Goal: Transaction & Acquisition: Purchase product/service

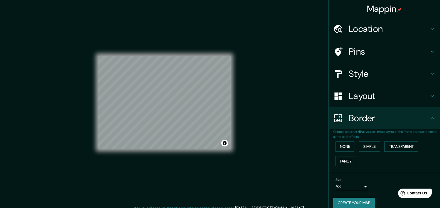
scroll to position [7, 0]
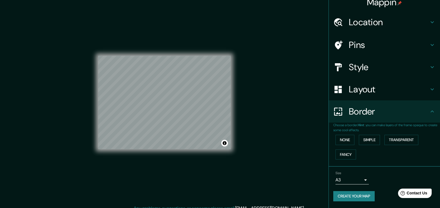
click at [379, 21] on h4 "Location" at bounding box center [389, 22] width 80 height 11
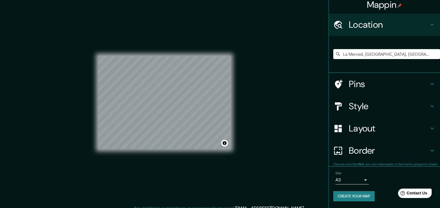
scroll to position [4, 0]
drag, startPoint x: 359, startPoint y: 54, endPoint x: 323, endPoint y: 61, distance: 36.7
click at [323, 61] on div "Mappin Location La Merced, Chanchamayo, Departamento de Junín, Perú Pins Style …" at bounding box center [220, 107] width 440 height 214
click at [360, 54] on input "San Ramón, Departamento de Junín, Perú" at bounding box center [386, 54] width 107 height 10
drag, startPoint x: 361, startPoint y: 54, endPoint x: 331, endPoint y: 55, distance: 30.3
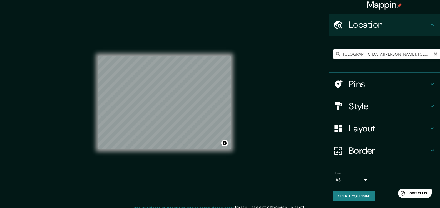
click at [333, 55] on input "San Ramón, Departamento de Junín, Perú" at bounding box center [386, 54] width 107 height 10
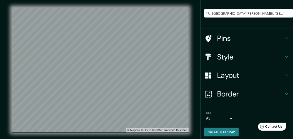
scroll to position [46, 0]
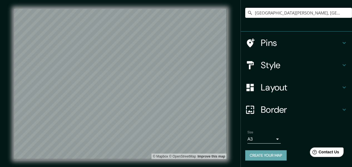
click at [262, 156] on button "Create your map" at bounding box center [265, 155] width 41 height 10
click at [303, 25] on div "Avenida San Ramón, San Ramón, Departamento de Junín, Perú" at bounding box center [298, 13] width 107 height 28
click at [336, 2] on div "Avenida San Ramón, San Ramón, Departamento de Junín, Perú" at bounding box center [298, 13] width 107 height 28
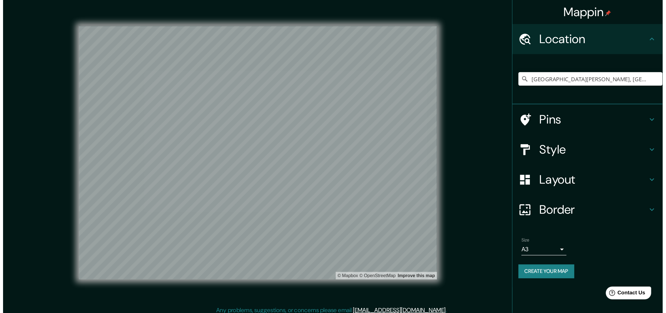
scroll to position [0, 0]
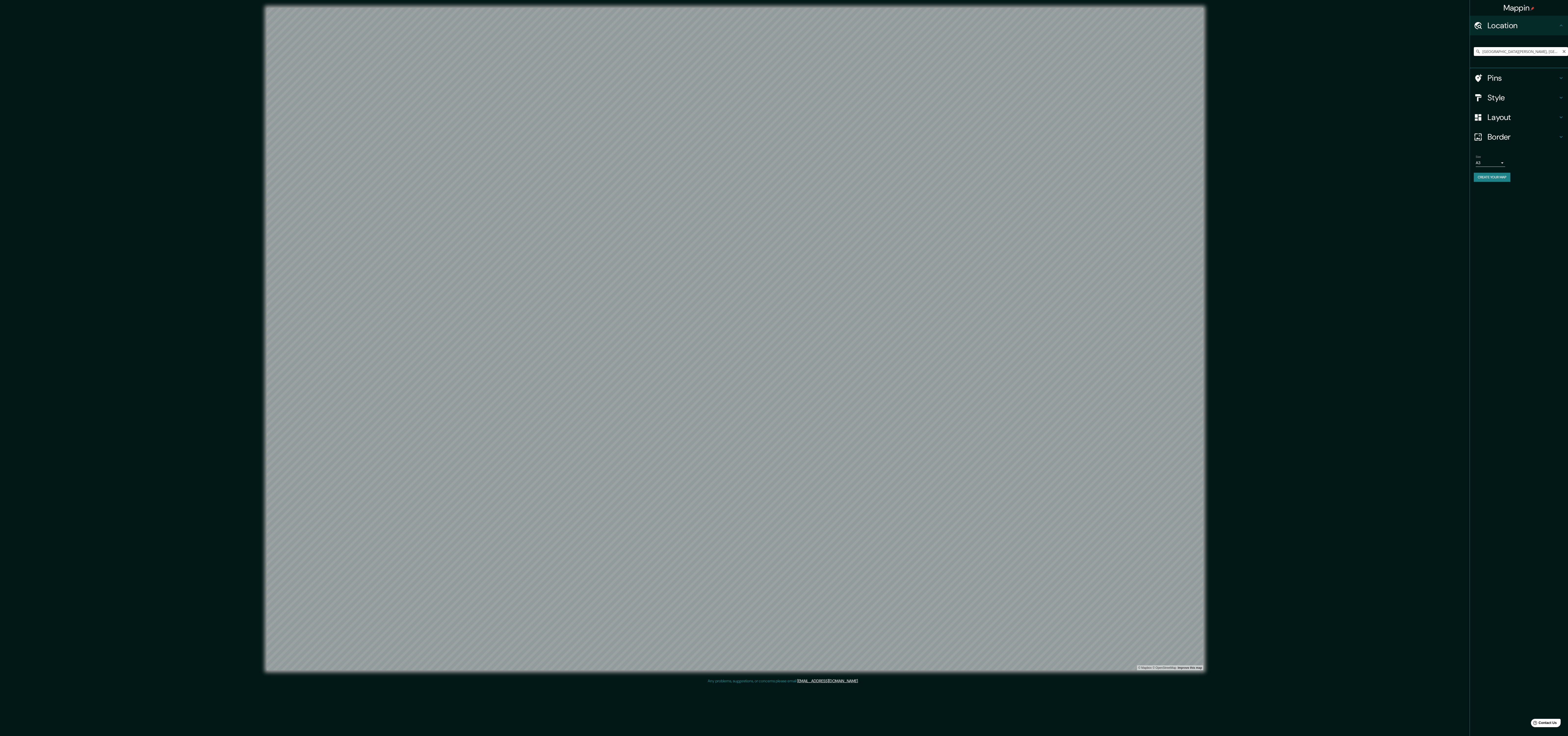
click at [388, 47] on input "Avenida San Ramón, San Ramón, Departamento de Junín, Perú" at bounding box center [1520, 51] width 94 height 9
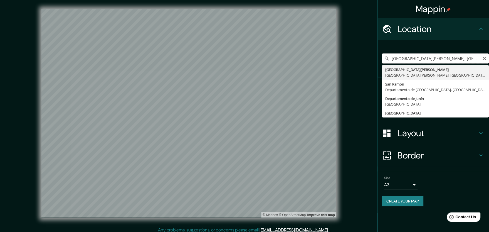
click at [412, 59] on input "Avenida San Ramón, San Ramón, Departamento de Junín, Perú" at bounding box center [435, 58] width 107 height 10
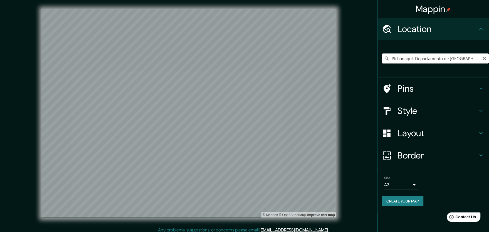
click at [413, 61] on input "Pichanaqui, Departamento de [GEOGRAPHIC_DATA], [GEOGRAPHIC_DATA]" at bounding box center [435, 58] width 107 height 10
drag, startPoint x: 474, startPoint y: 59, endPoint x: 414, endPoint y: 56, distance: 59.8
click at [414, 56] on input "Pichanaqui, Departamento de [GEOGRAPHIC_DATA], [GEOGRAPHIC_DATA]" at bounding box center [435, 58] width 107 height 10
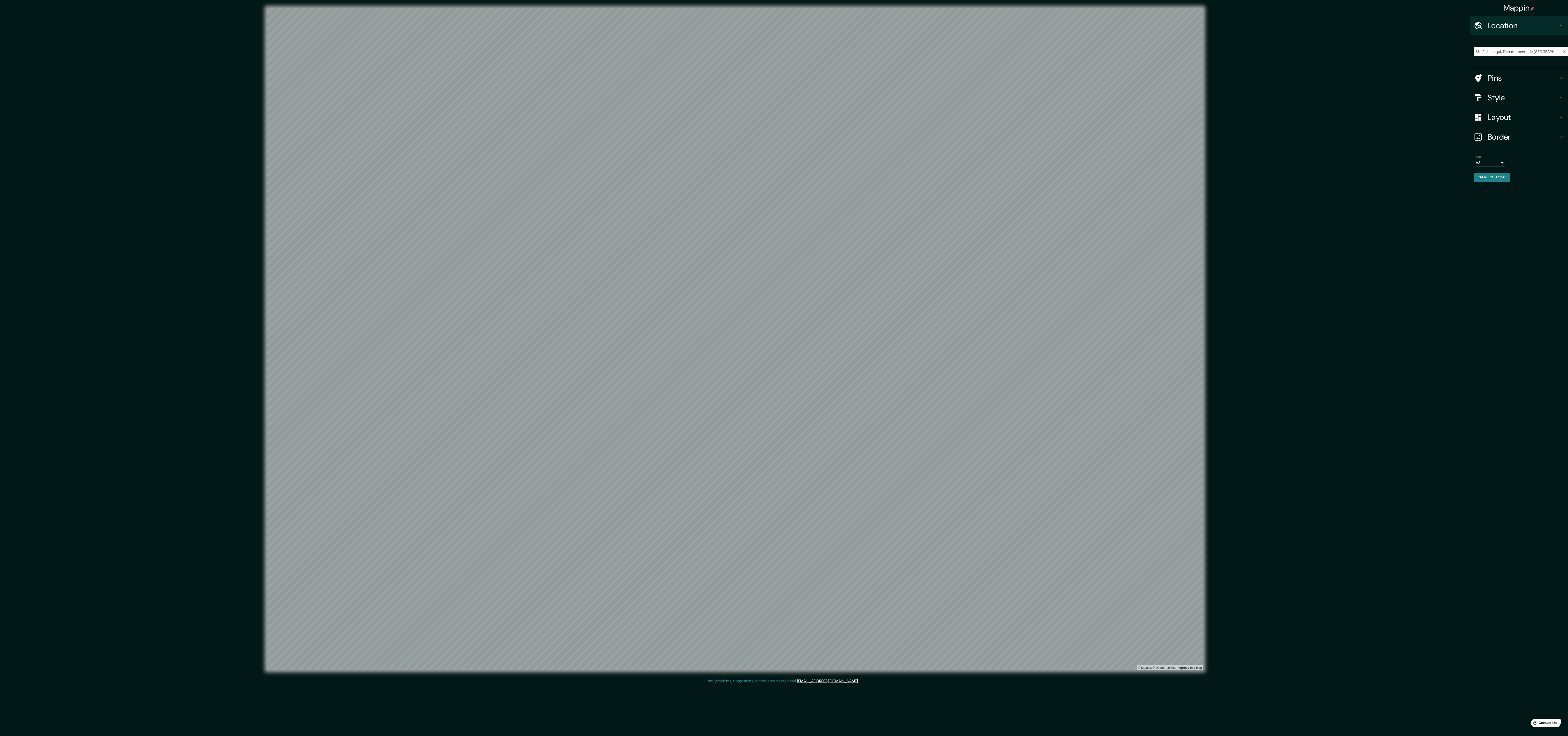
click at [388, 47] on input "Pichanaqui, Departamento de [GEOGRAPHIC_DATA], [GEOGRAPHIC_DATA]" at bounding box center [1520, 51] width 94 height 9
click at [388, 49] on input "Pichanaqui, Departamento de [GEOGRAPHIC_DATA], [GEOGRAPHIC_DATA]" at bounding box center [1520, 51] width 94 height 9
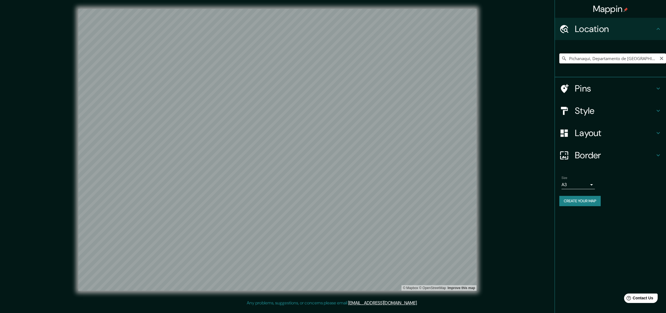
click at [440, 61] on input "Pichanaqui, Departamento de [GEOGRAPHIC_DATA], [GEOGRAPHIC_DATA]" at bounding box center [612, 58] width 107 height 10
click at [440, 57] on input "Pichanaqui, Departamento de [GEOGRAPHIC_DATA], [GEOGRAPHIC_DATA]" at bounding box center [612, 58] width 107 height 10
drag, startPoint x: 644, startPoint y: 58, endPoint x: 587, endPoint y: 57, distance: 56.7
click at [440, 57] on input "Pichanaqui, Departamento de [GEOGRAPHIC_DATA], [GEOGRAPHIC_DATA]" at bounding box center [612, 58] width 107 height 10
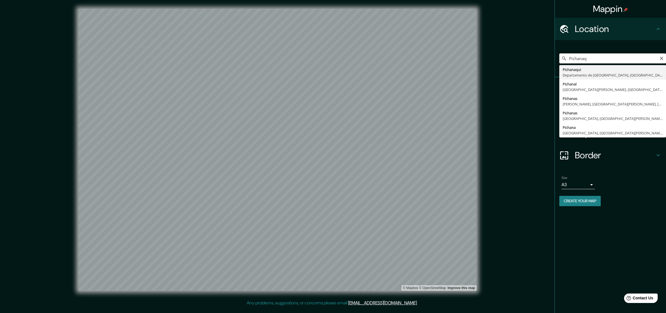
type input "Pichanaqui, Departamento de [GEOGRAPHIC_DATA], [GEOGRAPHIC_DATA]"
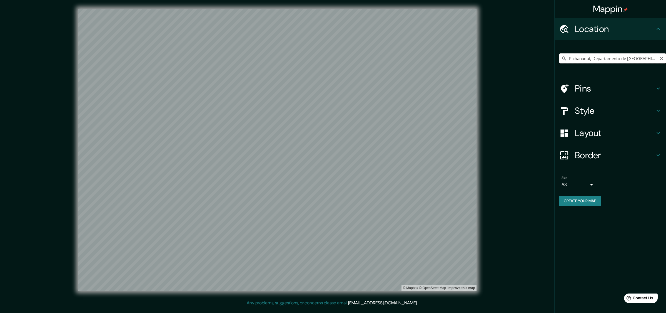
click at [440, 58] on input "Pichanaqui, Departamento de [GEOGRAPHIC_DATA], [GEOGRAPHIC_DATA]" at bounding box center [612, 58] width 107 height 10
click at [440, 59] on input "Pichanaqui, Departamento de [GEOGRAPHIC_DATA], [GEOGRAPHIC_DATA]" at bounding box center [612, 58] width 107 height 10
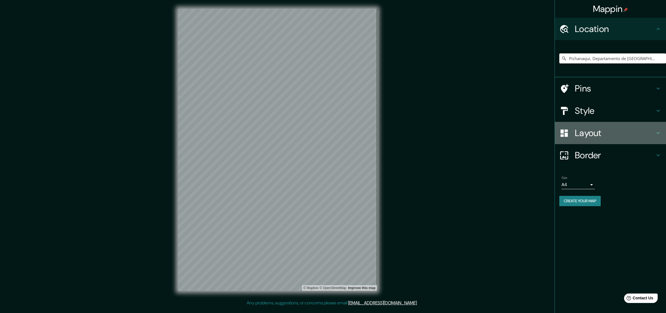
click at [593, 140] on div "Layout" at bounding box center [610, 133] width 111 height 22
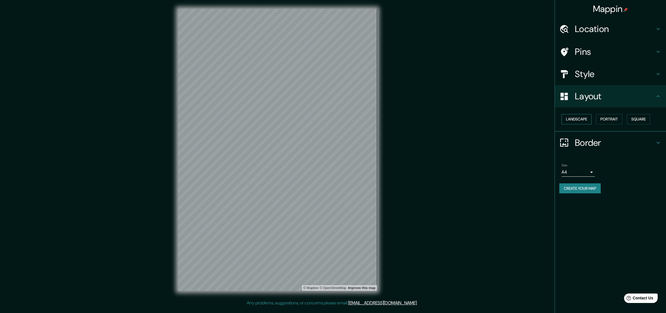
click at [585, 118] on button "Landscape" at bounding box center [577, 119] width 30 height 10
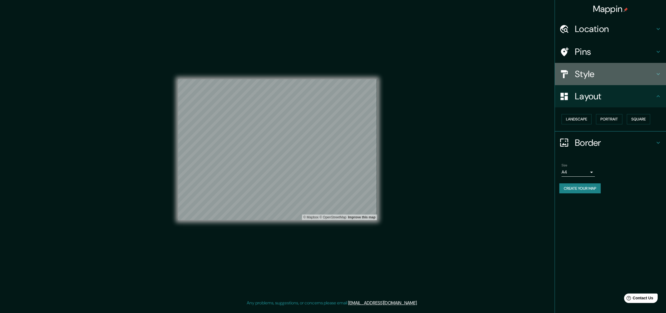
click at [598, 77] on h4 "Style" at bounding box center [615, 73] width 80 height 11
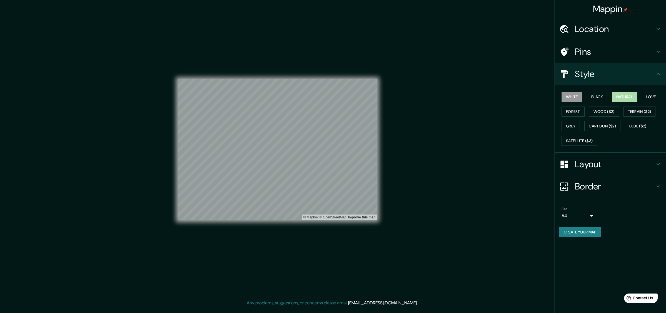
click at [624, 97] on button "Natural" at bounding box center [625, 97] width 26 height 10
click at [595, 33] on h4 "Location" at bounding box center [615, 28] width 80 height 11
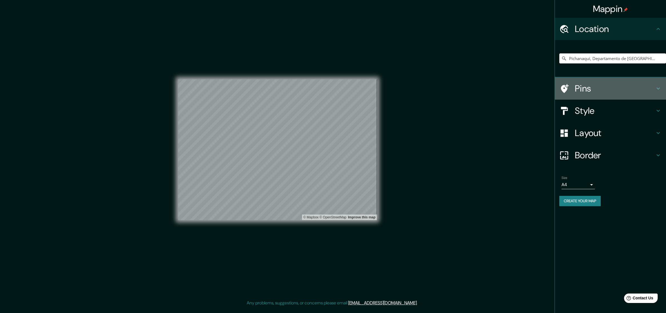
click at [591, 83] on h4 "Pins" at bounding box center [615, 88] width 80 height 11
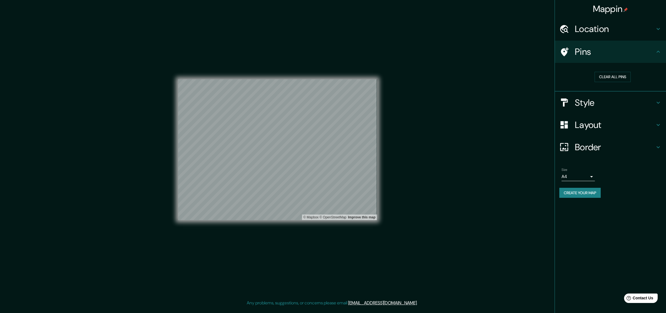
click at [594, 143] on h4 "Border" at bounding box center [615, 146] width 80 height 11
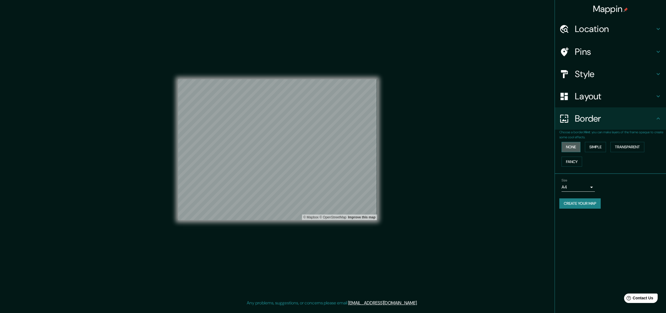
click at [571, 146] on button "None" at bounding box center [571, 147] width 19 height 10
click at [579, 184] on body "Mappin Location [GEOGRAPHIC_DATA], [GEOGRAPHIC_DATA], [GEOGRAPHIC_DATA] Pins St…" at bounding box center [333, 156] width 666 height 313
click at [569, 210] on li "A3" at bounding box center [578, 209] width 33 height 10
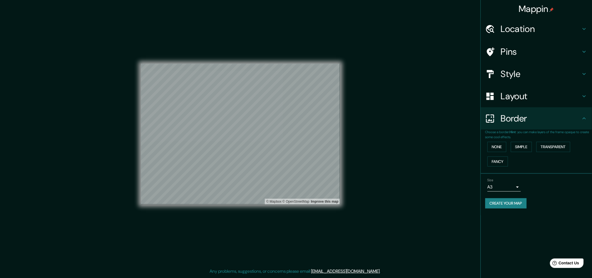
drag, startPoint x: 427, startPoint y: 98, endPoint x: 455, endPoint y: 94, distance: 28.3
click at [455, 94] on div "Mappin Location [GEOGRAPHIC_DATA], [GEOGRAPHIC_DATA], [GEOGRAPHIC_DATA] Pins St…" at bounding box center [296, 138] width 592 height 277
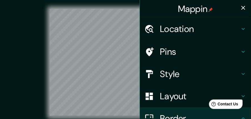
click at [243, 8] on icon "button" at bounding box center [243, 7] width 7 height 7
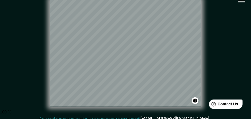
scroll to position [15, 0]
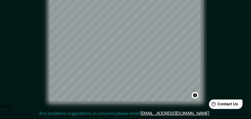
click at [219, 33] on div "© Mapbox © OpenStreetMap Improve this map" at bounding box center [126, 47] width 226 height 107
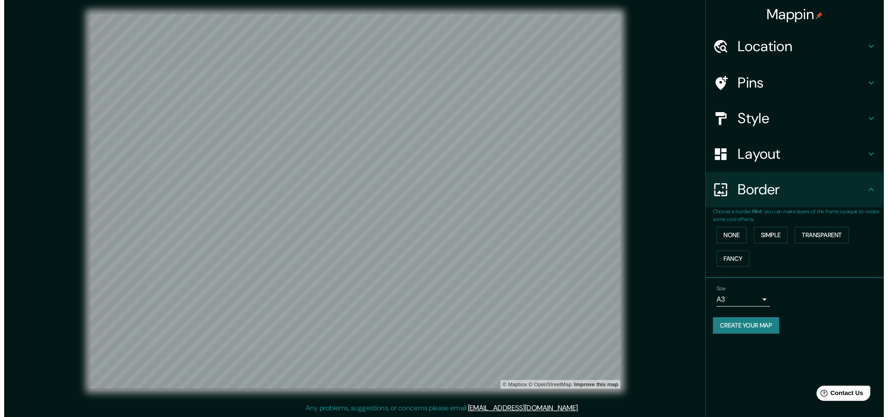
scroll to position [0, 0]
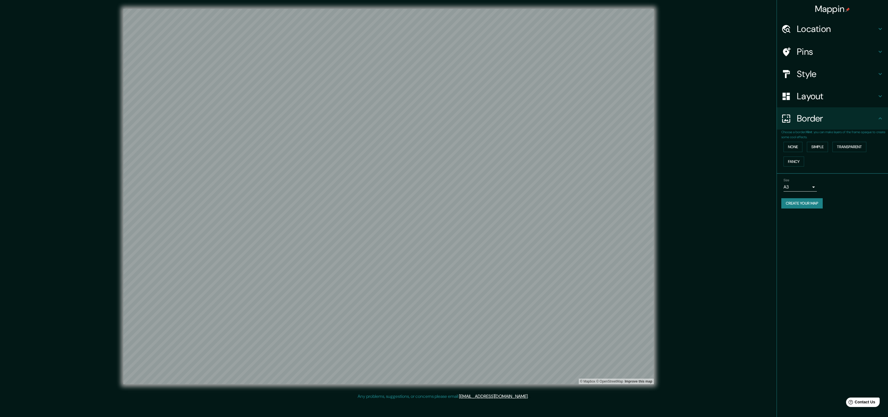
click at [666, 30] on h4 "Location" at bounding box center [837, 28] width 80 height 11
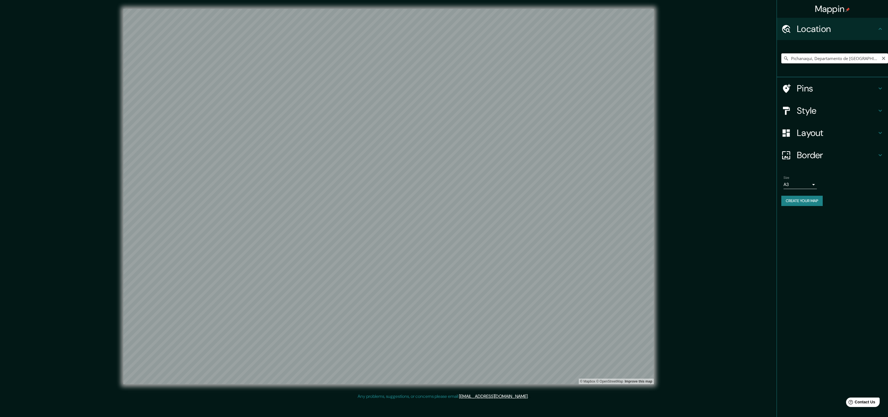
click at [666, 61] on input "Pichanaqui, Departamento de [GEOGRAPHIC_DATA], [GEOGRAPHIC_DATA]" at bounding box center [835, 58] width 107 height 10
click at [666, 57] on input "La Merced, Departamento de [GEOGRAPHIC_DATA], [GEOGRAPHIC_DATA]" at bounding box center [835, 58] width 107 height 10
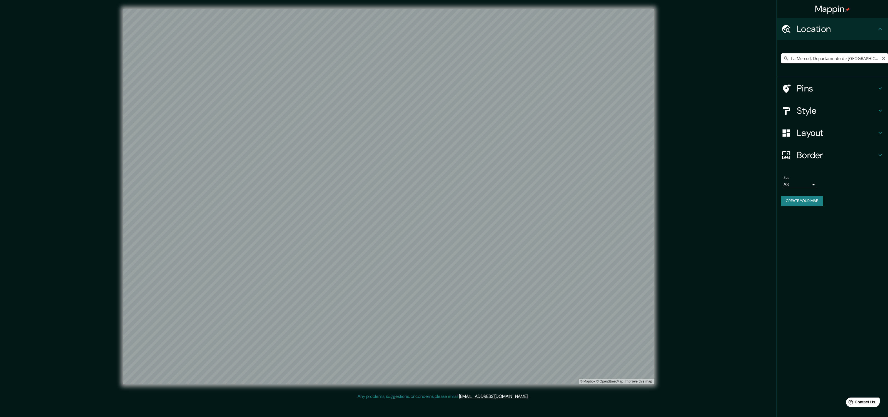
click at [666, 57] on input "La Merced, Departamento de [GEOGRAPHIC_DATA], [GEOGRAPHIC_DATA]" at bounding box center [835, 58] width 107 height 10
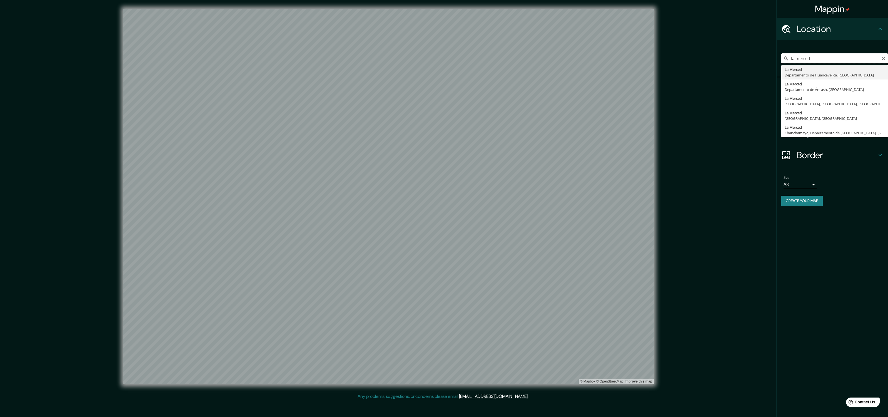
click at [666, 59] on input "la merced" at bounding box center [835, 58] width 107 height 10
drag, startPoint x: 833, startPoint y: 59, endPoint x: 814, endPoint y: 59, distance: 18.3
click at [666, 59] on input "la merced" at bounding box center [835, 58] width 107 height 10
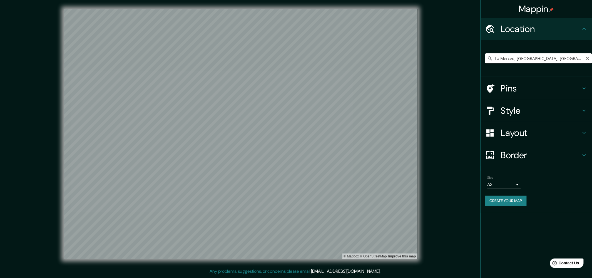
click at [533, 58] on input "La Merced, [GEOGRAPHIC_DATA], [GEOGRAPHIC_DATA], [GEOGRAPHIC_DATA]" at bounding box center [538, 58] width 107 height 10
click at [527, 58] on input "Perene, [GEOGRAPHIC_DATA], [GEOGRAPHIC_DATA]" at bounding box center [538, 58] width 107 height 10
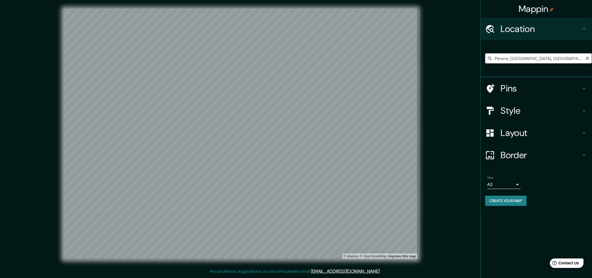
click at [527, 58] on input "Perene, [GEOGRAPHIC_DATA], [GEOGRAPHIC_DATA]" at bounding box center [538, 58] width 107 height 10
click at [535, 60] on input "Perene, [GEOGRAPHIC_DATA], [GEOGRAPHIC_DATA]" at bounding box center [538, 58] width 107 height 10
click at [532, 60] on input "Perene, [GEOGRAPHIC_DATA], [GEOGRAPHIC_DATA]" at bounding box center [538, 58] width 107 height 10
click at [554, 59] on input "Perene, [GEOGRAPHIC_DATA], [GEOGRAPHIC_DATA]" at bounding box center [538, 58] width 107 height 10
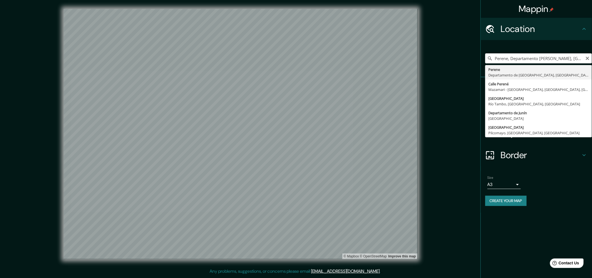
type input "Perene, [GEOGRAPHIC_DATA], [GEOGRAPHIC_DATA]"
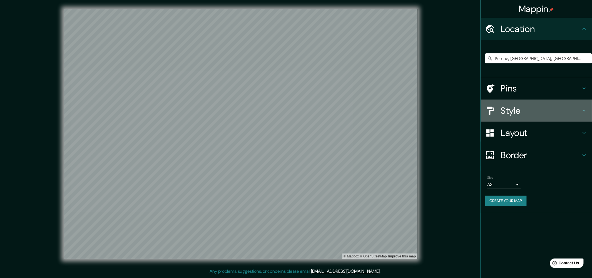
click at [504, 114] on h4 "Style" at bounding box center [541, 110] width 80 height 11
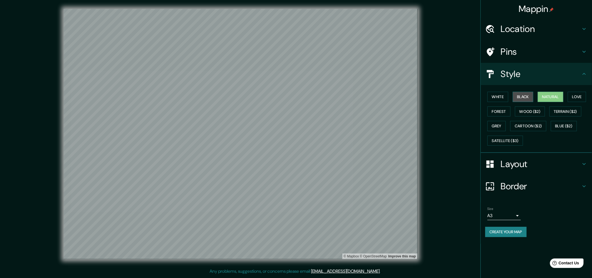
click at [520, 94] on button "Black" at bounding box center [523, 97] width 21 height 10
click at [502, 98] on button "White" at bounding box center [498, 97] width 21 height 10
click at [555, 98] on button "Natural" at bounding box center [551, 97] width 26 height 10
click at [580, 96] on button "Love" at bounding box center [577, 97] width 18 height 10
click at [531, 114] on button "Wood ($2)" at bounding box center [530, 111] width 30 height 10
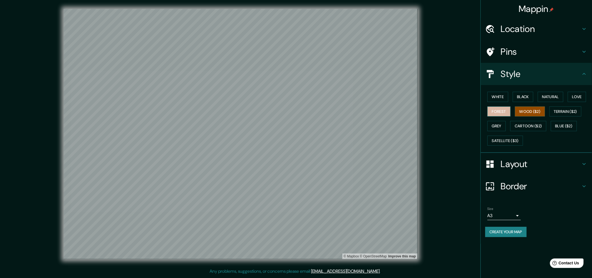
click at [508, 114] on button "Forest" at bounding box center [499, 111] width 23 height 10
click at [498, 127] on button "Grey" at bounding box center [497, 126] width 18 height 10
click at [504, 140] on button "Satellite ($3)" at bounding box center [506, 141] width 36 height 10
click at [583, 110] on div "White Black Natural Love Forest Wood ($2) Terrain ($2) Grey Cartoon ($2) Blue (…" at bounding box center [538, 118] width 107 height 58
click at [573, 110] on button "Terrain ($2)" at bounding box center [565, 111] width 32 height 10
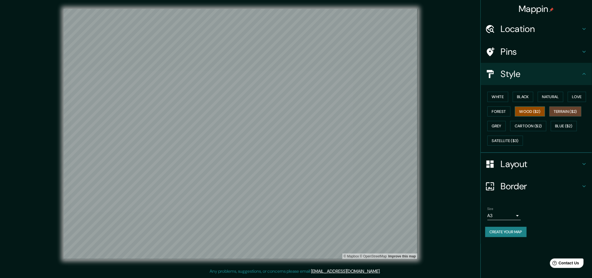
click at [540, 116] on button "Wood ($2)" at bounding box center [530, 111] width 30 height 10
click at [511, 161] on h4 "Layout" at bounding box center [541, 163] width 80 height 11
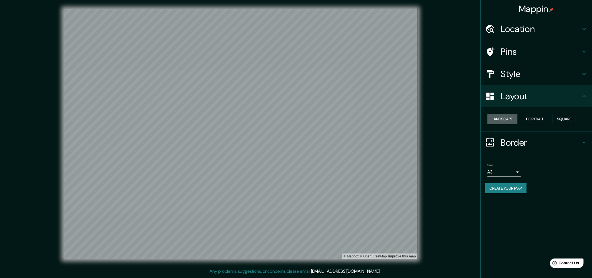
click at [512, 118] on button "Landscape" at bounding box center [503, 119] width 30 height 10
click at [528, 94] on h4 "Layout" at bounding box center [541, 96] width 80 height 11
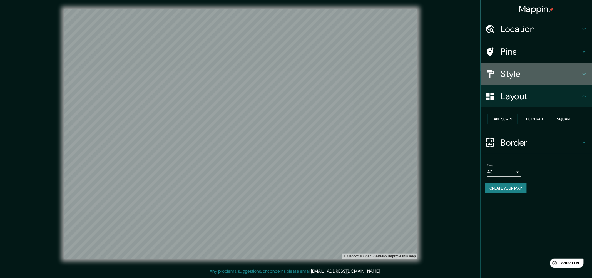
click at [528, 82] on div "Style" at bounding box center [536, 74] width 111 height 22
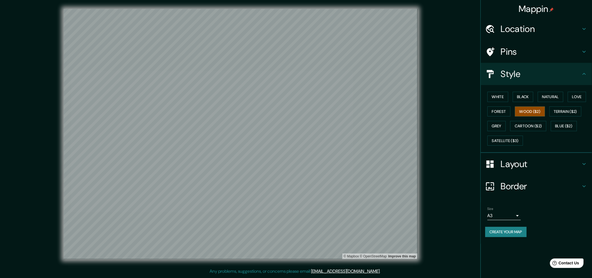
click at [508, 121] on div "White Black Natural Love Forest Wood ($2) Terrain ($2) Grey Cartoon ($2) Blue (…" at bounding box center [538, 118] width 107 height 58
click at [501, 127] on button "Grey" at bounding box center [497, 126] width 18 height 10
click at [561, 104] on div "White Black Natural Love Forest Wood ($2) Terrain ($2) Grey Cartoon ($2) Blue (…" at bounding box center [538, 118] width 107 height 58
click at [575, 97] on button "Love" at bounding box center [577, 97] width 18 height 10
click at [571, 108] on button "Terrain ($2)" at bounding box center [565, 111] width 32 height 10
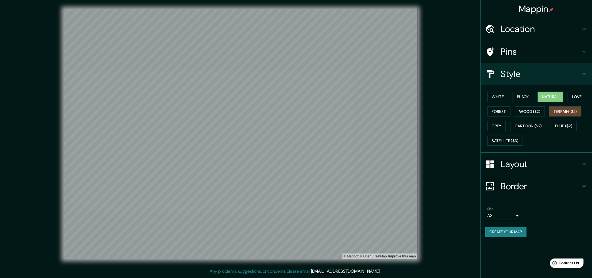
click at [555, 98] on button "Natural" at bounding box center [551, 97] width 26 height 10
click at [579, 97] on button "Love" at bounding box center [577, 97] width 18 height 10
click at [524, 174] on div "Layout" at bounding box center [536, 164] width 111 height 22
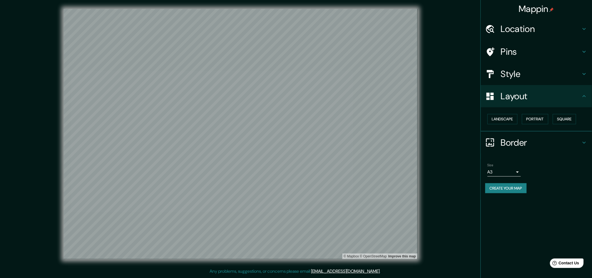
click at [532, 98] on h4 "Layout" at bounding box center [541, 96] width 80 height 11
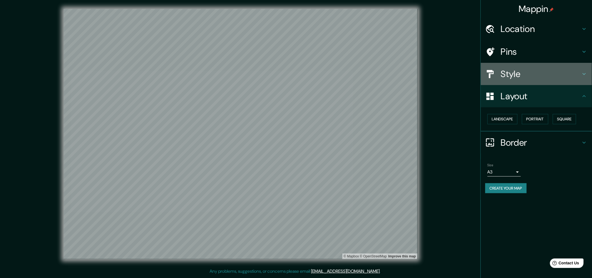
click at [527, 74] on h4 "Style" at bounding box center [541, 73] width 80 height 11
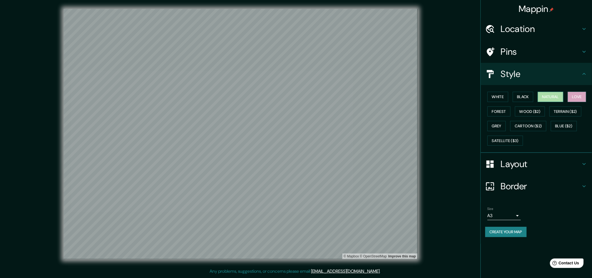
click at [539, 99] on button "Natural" at bounding box center [551, 97] width 26 height 10
click at [504, 126] on button "Grey" at bounding box center [497, 126] width 18 height 10
click at [517, 126] on button "Cartoon ($2)" at bounding box center [528, 126] width 36 height 10
click at [512, 138] on button "Satellite ($3)" at bounding box center [506, 141] width 36 height 10
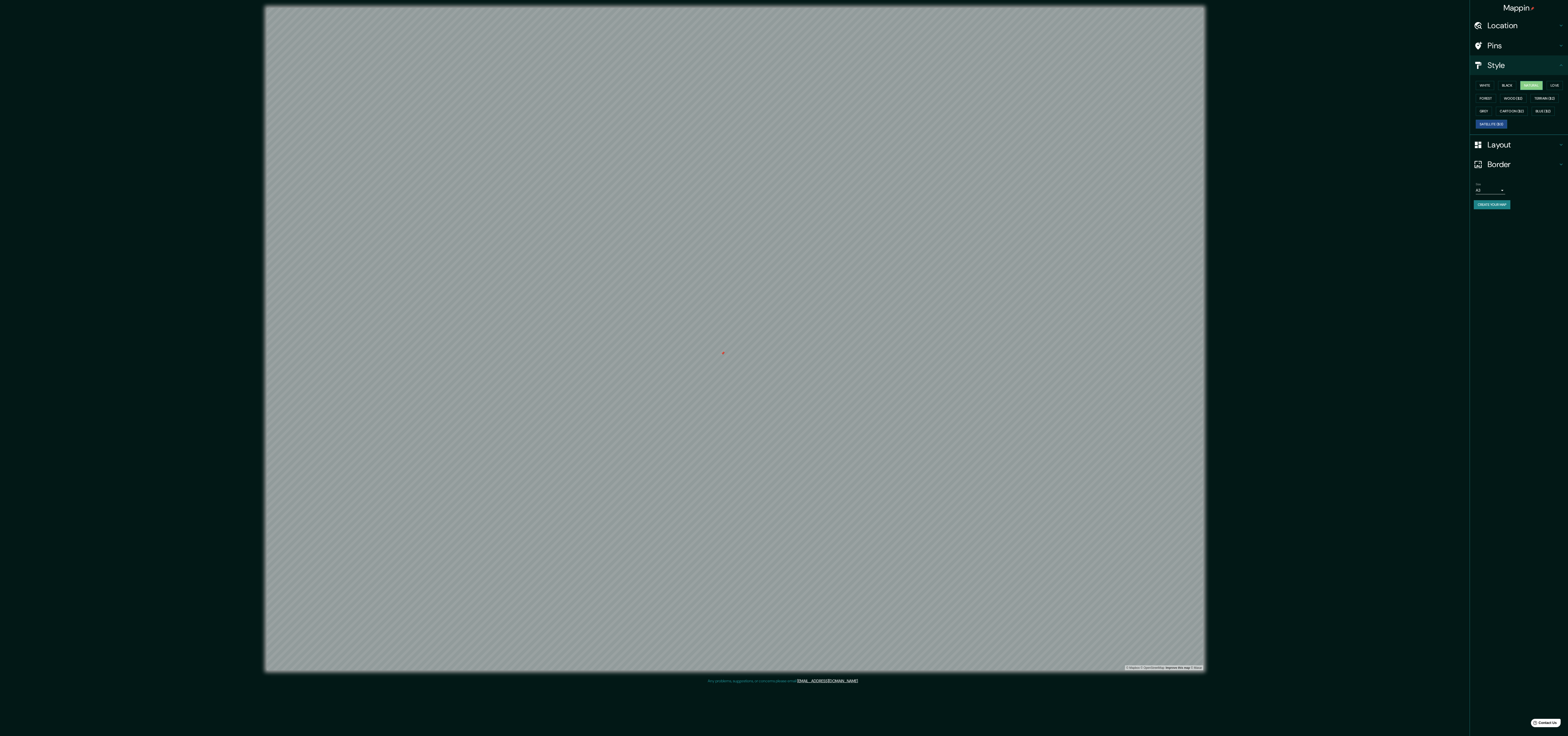
click at [588, 87] on button "Natural" at bounding box center [1531, 86] width 23 height 9
click at [588, 124] on button "Satellite ($3)" at bounding box center [1491, 124] width 32 height 9
click at [588, 86] on button "Natural" at bounding box center [1531, 86] width 23 height 9
click at [588, 116] on button "Blue ($2)" at bounding box center [1542, 111] width 23 height 9
click at [588, 129] on button "Satellite ($3)" at bounding box center [1491, 124] width 32 height 9
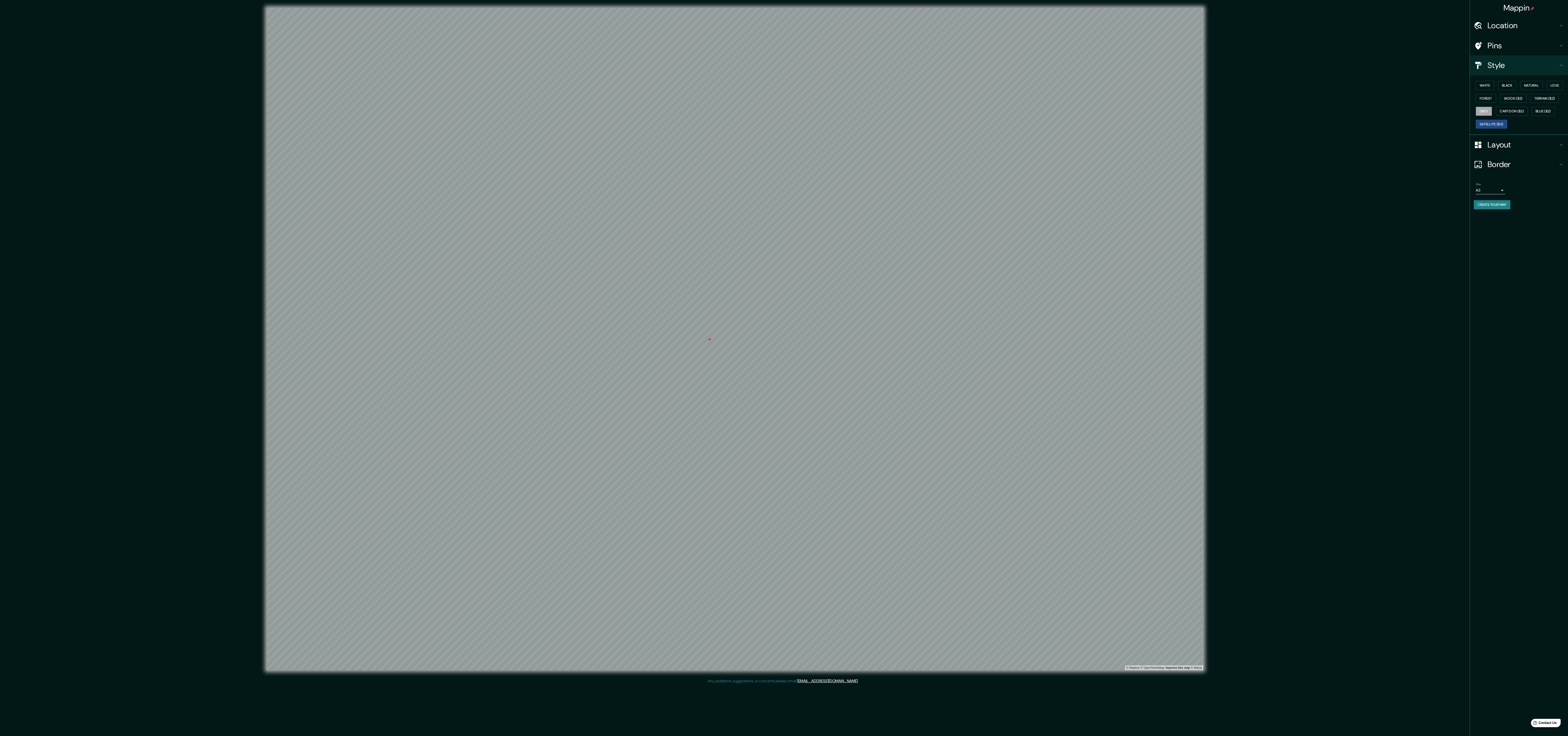
click at [588, 116] on button "Grey" at bounding box center [1483, 111] width 16 height 9
click at [588, 86] on button "Natural" at bounding box center [1531, 86] width 23 height 9
click at [588, 113] on button "Cartoon ($2)" at bounding box center [1512, 111] width 32 height 9
drag, startPoint x: 1522, startPoint y: 112, endPoint x: 1522, endPoint y: 107, distance: 5.0
click at [588, 111] on button "Grey" at bounding box center [1483, 111] width 16 height 9
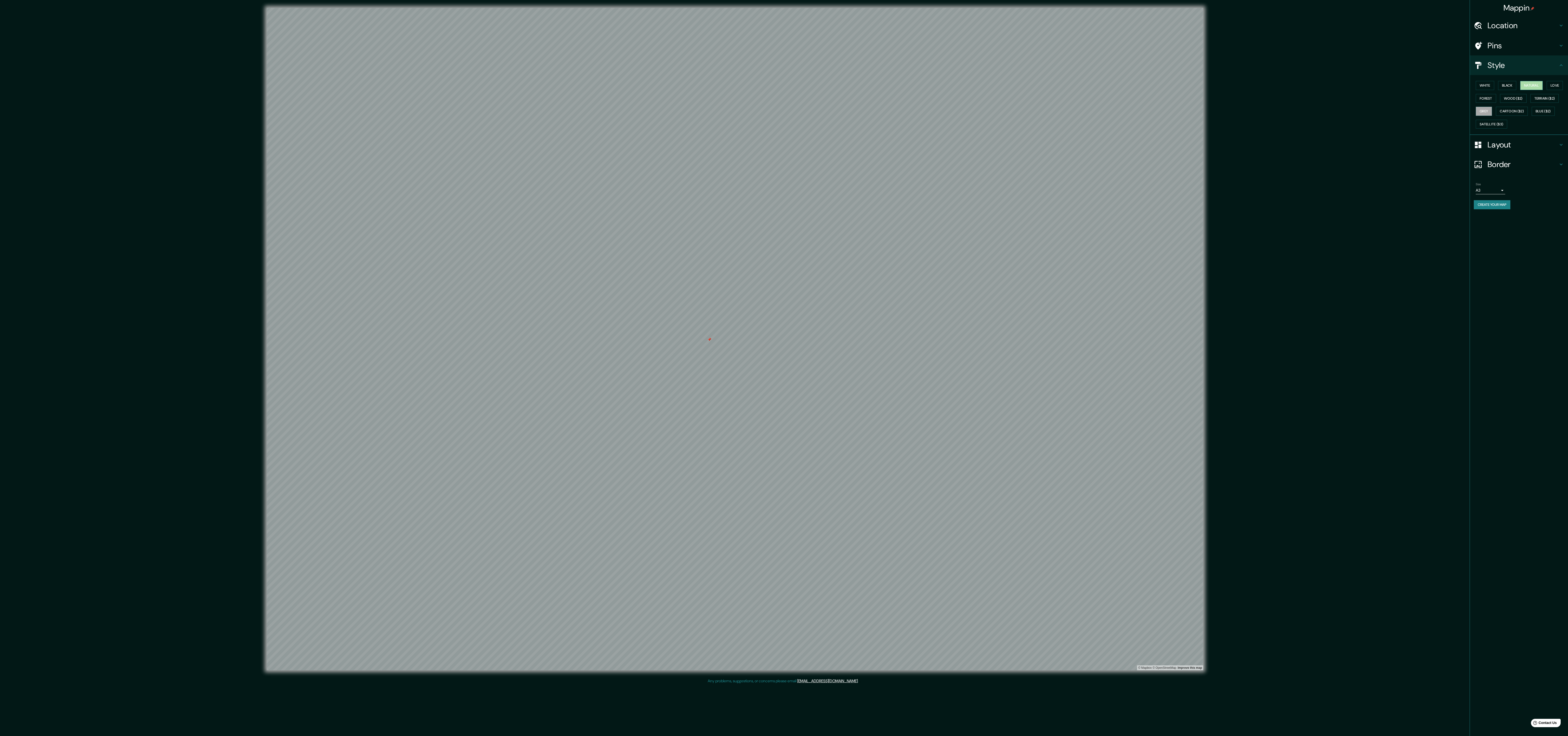
click at [588, 82] on button "Natural" at bounding box center [1531, 86] width 23 height 9
drag, startPoint x: 1547, startPoint y: 109, endPoint x: 1531, endPoint y: 101, distance: 17.9
click at [588, 109] on div "White Black Natural Love Forest Wood ($2) Terrain ($2) Grey Cartoon ($2) Blue (…" at bounding box center [1520, 104] width 94 height 51
click at [588, 100] on button "Wood ($2)" at bounding box center [1513, 98] width 26 height 9
click at [588, 103] on button "Forest" at bounding box center [1485, 98] width 20 height 9
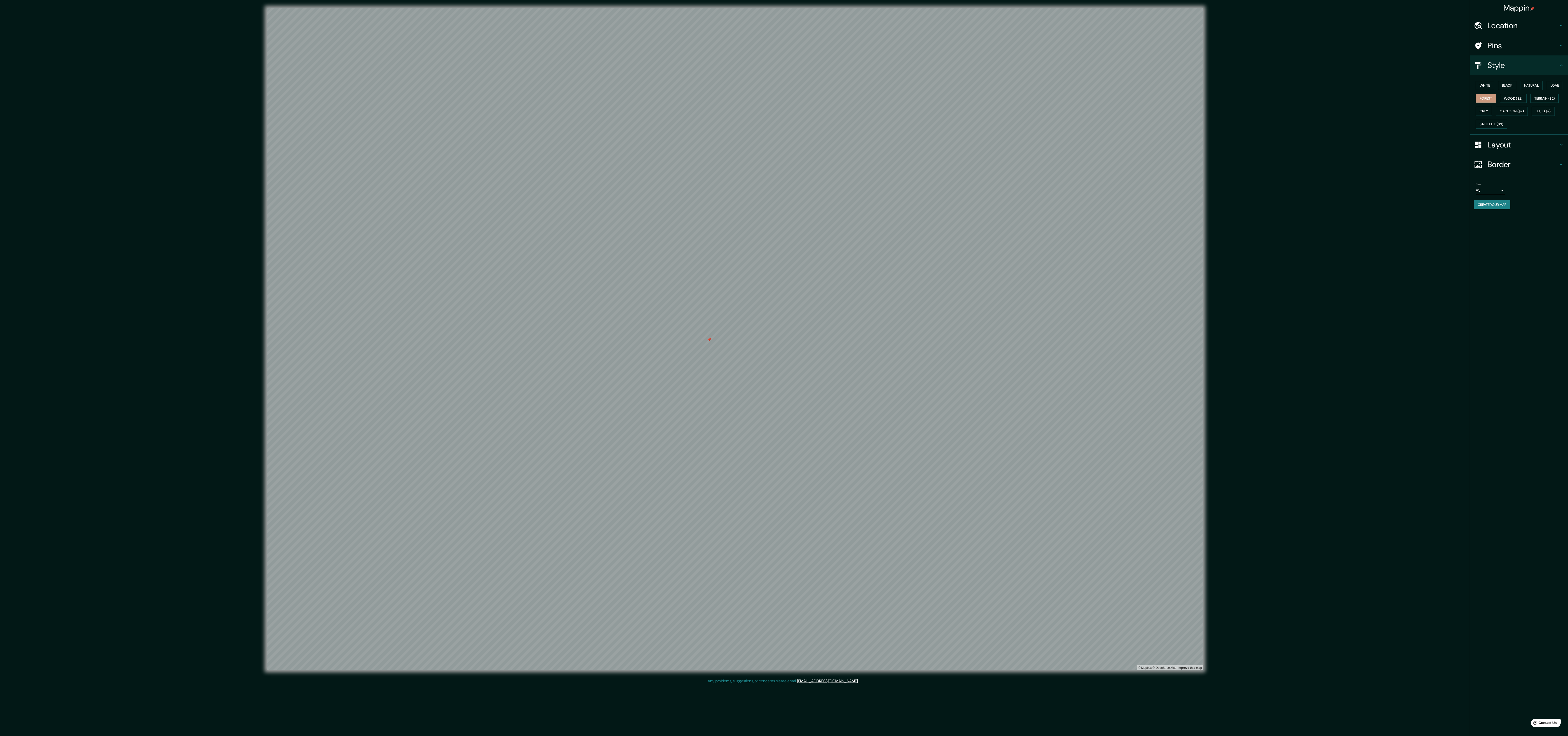
click at [588, 126] on div "White Black Natural Love Forest Wood ($2) Terrain ($2) Grey Cartoon ($2) Blue (…" at bounding box center [1520, 104] width 94 height 51
click at [588, 116] on button "Blue ($2)" at bounding box center [1542, 111] width 23 height 9
click at [588, 129] on button "Satellite ($3)" at bounding box center [1491, 124] width 32 height 9
click at [588, 116] on button "Blue ($2)" at bounding box center [1542, 111] width 23 height 9
click at [588, 86] on button "Black" at bounding box center [1506, 86] width 19 height 9
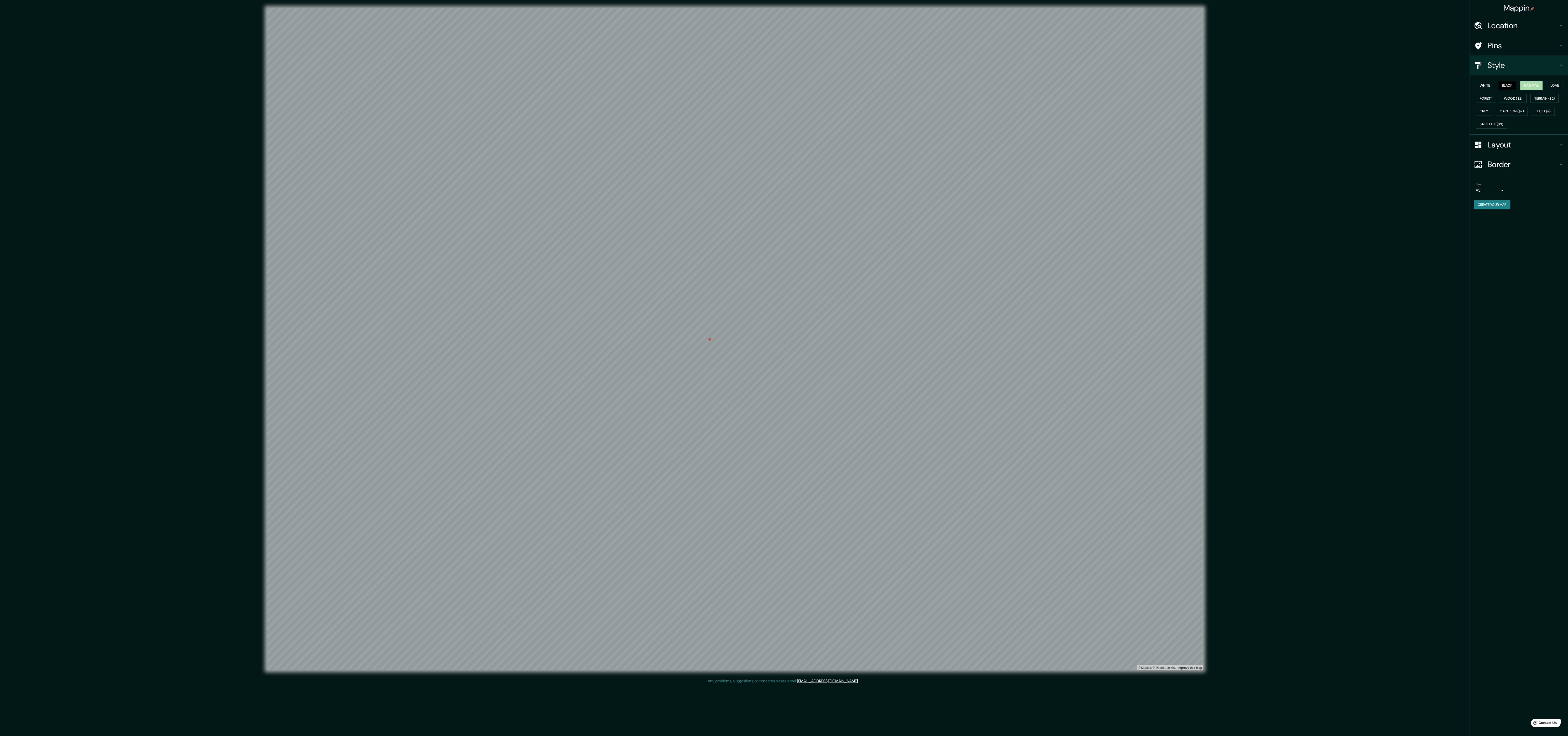
click at [588, 81] on button "Natural" at bounding box center [1531, 86] width 23 height 9
click at [588, 88] on button "White" at bounding box center [1484, 86] width 19 height 9
click at [588, 88] on button "Black" at bounding box center [1506, 86] width 19 height 9
click at [588, 103] on button "Terrain ($2)" at bounding box center [1544, 98] width 28 height 9
click at [588, 86] on button "White" at bounding box center [1484, 86] width 19 height 9
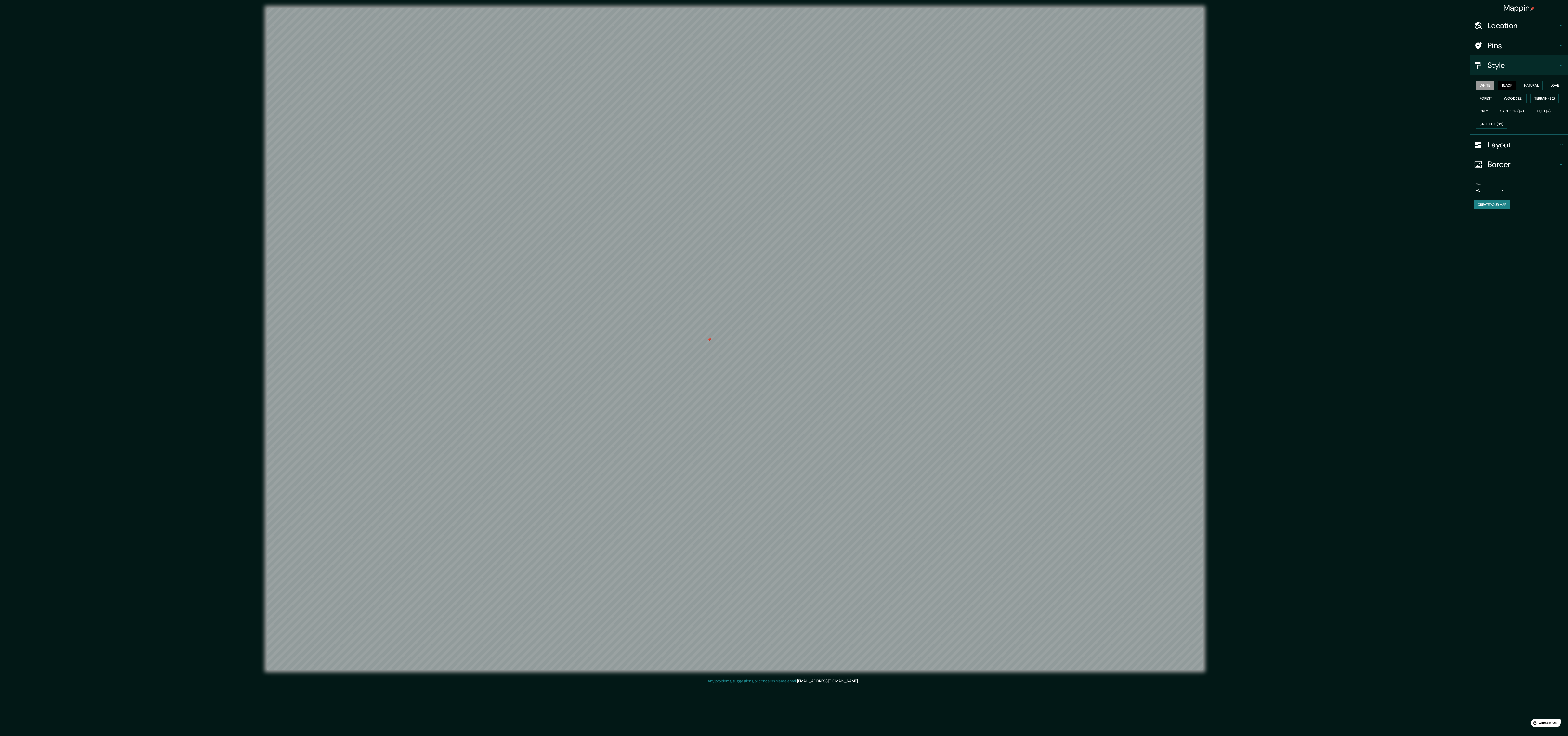
click at [588, 86] on button "Black" at bounding box center [1506, 86] width 19 height 9
click at [588, 86] on button "Natural" at bounding box center [1531, 86] width 23 height 9
drag, startPoint x: 1414, startPoint y: 319, endPoint x: 1382, endPoint y: 336, distance: 36.2
click at [588, 275] on div "© Mapbox © OpenStreetMap Improve this map" at bounding box center [734, 339] width 1411 height 662
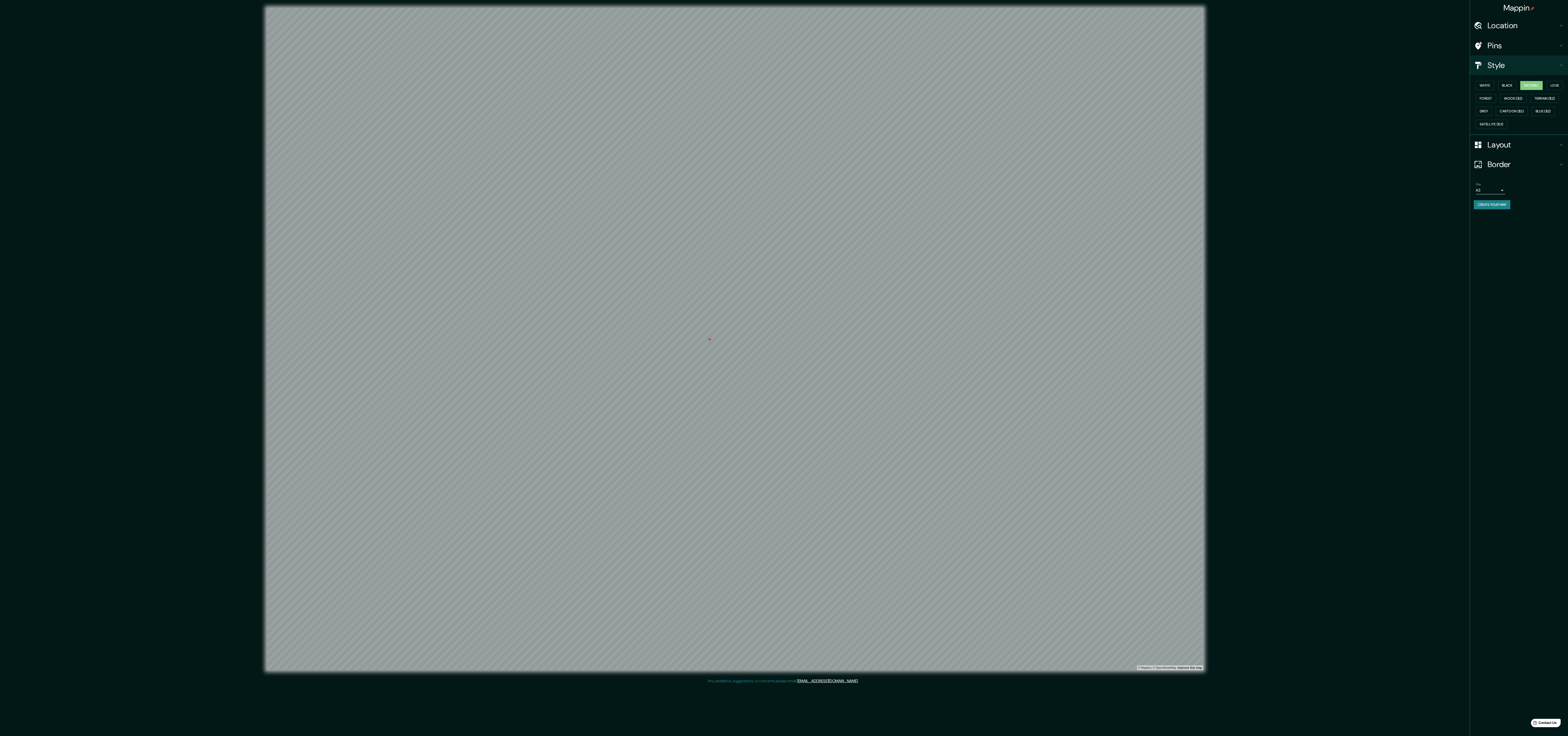
click at [588, 202] on div "© Mapbox © OpenStreetMap Improve this map" at bounding box center [734, 339] width 1411 height 662
